Goal: Information Seeking & Learning: Find contact information

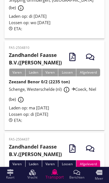
scroll to position [96, 0]
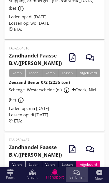
click at [79, 172] on use at bounding box center [76, 172] width 7 height 5
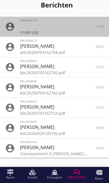
click at [71, 27] on div at bounding box center [54, 26] width 69 height 7
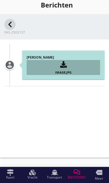
click at [66, 75] on div "image.jpg" at bounding box center [63, 72] width 65 height 6
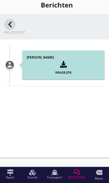
click at [68, 66] on div "button" at bounding box center [63, 64] width 65 height 9
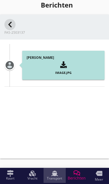
click at [54, 178] on span "Transport" at bounding box center [54, 177] width 15 height 3
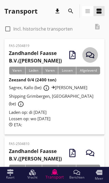
click at [92, 53] on use "button" at bounding box center [90, 55] width 8 height 6
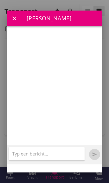
click at [16, 16] on icon "close" at bounding box center [14, 18] width 7 height 7
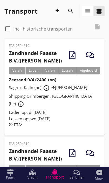
click at [74, 53] on use "button" at bounding box center [73, 55] width 6 height 8
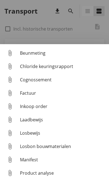
click at [46, 79] on div "Cognossement" at bounding box center [62, 79] width 85 height 7
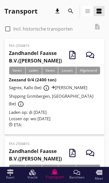
click at [100, 174] on icon "more" at bounding box center [99, 172] width 7 height 7
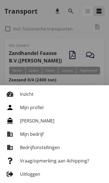
click at [93, 69] on div at bounding box center [54, 91] width 109 height 183
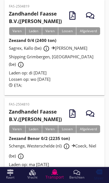
scroll to position [41, 0]
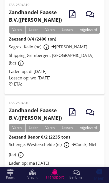
click at [57, 47] on span "Sagrex, Kallo (be) info_outline [PERSON_NAME] Shipping Grimbergen, [GEOGRAPHIC_…" at bounding box center [51, 55] width 85 height 22
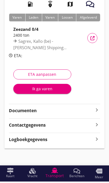
scroll to position [54, 0]
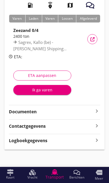
click at [99, 125] on icon "keyboard_arrow_right" at bounding box center [97, 126] width 7 height 8
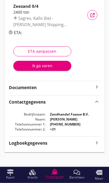
scroll to position [81, 0]
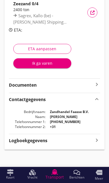
click at [99, 139] on icon "keyboard_arrow_right" at bounding box center [97, 141] width 7 height 8
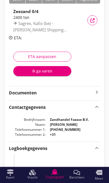
scroll to position [72, 0]
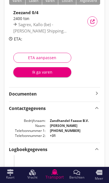
click at [100, 94] on icon "keyboard_arrow_right" at bounding box center [97, 93] width 7 height 7
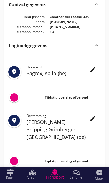
scroll to position [185, 0]
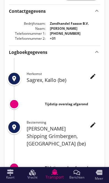
click at [11, 77] on icon "place" at bounding box center [14, 78] width 7 height 7
click at [41, 80] on h2 "Sagrex, Kallo (be)" at bounding box center [64, 80] width 74 height 8
click at [94, 78] on icon "edit" at bounding box center [93, 76] width 7 height 7
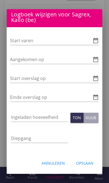
scroll to position [2, 0]
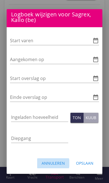
click at [60, 165] on div "Annuleren" at bounding box center [53, 163] width 23 height 6
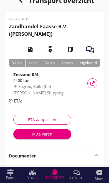
scroll to position [0, 0]
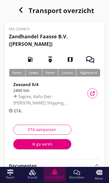
click at [55, 177] on span "Transport" at bounding box center [55, 177] width 18 height 4
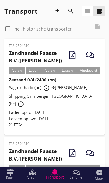
click at [26, 99] on button "info_outline" at bounding box center [21, 104] width 10 height 10
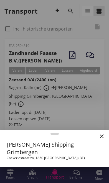
click at [71, 90] on div at bounding box center [54, 91] width 109 height 183
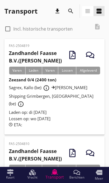
click at [67, 83] on div "Sagrex, Kallo (be) info_outline [PERSON_NAME] Shipping Grimbergen, [GEOGRAPHIC_…" at bounding box center [54, 96] width 91 height 26
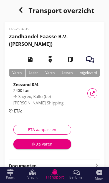
click at [70, 58] on icon "map" at bounding box center [71, 60] width 16 height 16
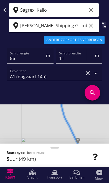
click at [98, 24] on div "[PERSON_NAME] Shipping Grimbergen, [GEOGRAPHIC_DATA] clear" at bounding box center [54, 25] width 90 height 13
click at [6, 9] on icon at bounding box center [4, 10] width 4 height 4
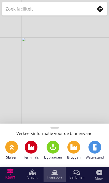
click at [56, 177] on span "Transport" at bounding box center [54, 177] width 15 height 3
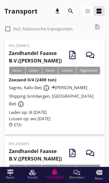
click at [98, 28] on div "check_box_outline_blank Incl. historische transporten description" at bounding box center [54, 28] width 100 height 17
click at [97, 27] on div "check_box_outline_blank Incl. historische transporten description" at bounding box center [54, 28] width 100 height 17
click at [100, 27] on div "check_box_outline_blank Incl. historische transporten description" at bounding box center [54, 28] width 100 height 17
click at [101, 11] on icon "view_agenda" at bounding box center [99, 11] width 7 height 7
click at [90, 11] on icon "view_headline" at bounding box center [88, 11] width 7 height 7
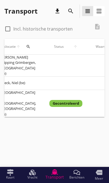
scroll to position [0, 278]
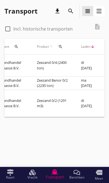
click at [99, 28] on div "check_box_outline_blank Incl. historische transporten description" at bounding box center [54, 28] width 100 height 17
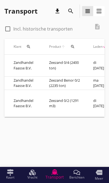
click at [98, 25] on div "check_box_outline_blank Incl. historische transporten description" at bounding box center [54, 28] width 100 height 17
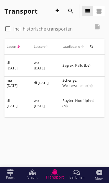
scroll to position [0, 166]
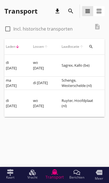
click at [57, 61] on td "Sagrex, Kallo (be)" at bounding box center [80, 66] width 50 height 22
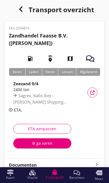
scroll to position [1, 0]
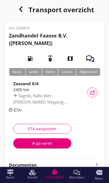
click at [92, 90] on button "Vracht details" at bounding box center [93, 93] width 10 height 10
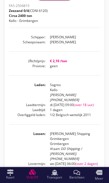
scroll to position [113, 0]
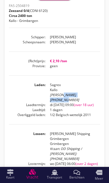
click at [63, 99] on dd "Sagrex [PERSON_NAME] [PHONE_NUMBER]" at bounding box center [73, 93] width 55 height 20
click at [64, 102] on div "[PERSON_NAME] [PHONE_NUMBER]" at bounding box center [75, 98] width 50 height 10
copy div "[PHONE_NUMBER]"
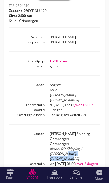
copy div "[PHONE_NUMBER]"
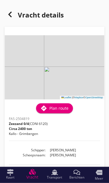
scroll to position [0, 0]
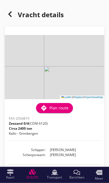
click at [52, 112] on div "directions Plan route" at bounding box center [55, 108] width 28 height 7
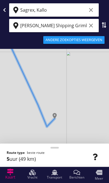
scroll to position [1, 0]
